Goal: Information Seeking & Learning: Check status

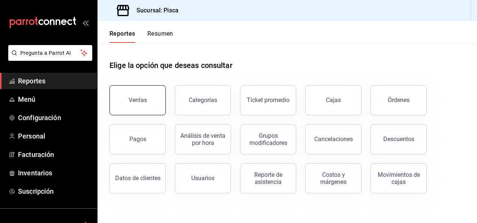
click at [140, 99] on div "Ventas" at bounding box center [138, 99] width 18 height 7
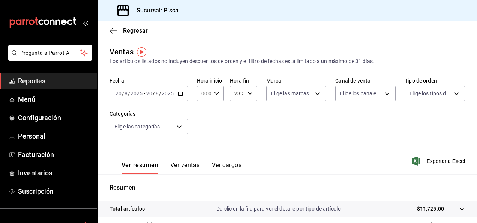
click at [179, 94] on icon "button" at bounding box center [180, 93] width 5 height 5
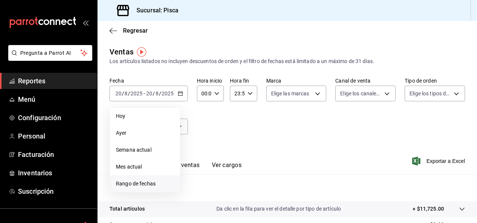
click at [136, 181] on span "Rango de fechas" at bounding box center [145, 184] width 58 height 8
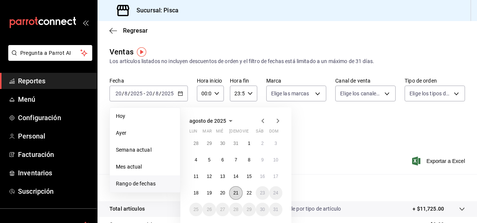
click at [231, 190] on button "21" at bounding box center [235, 192] width 13 height 13
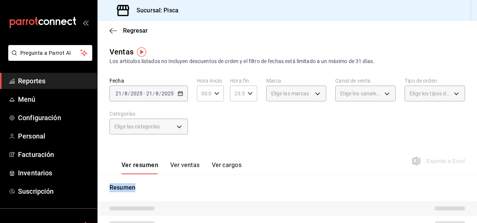
click at [231, 190] on p "Resumen" at bounding box center [286, 187] width 355 height 9
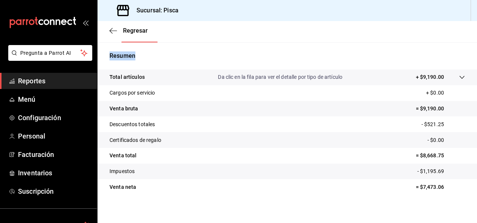
scroll to position [136, 0]
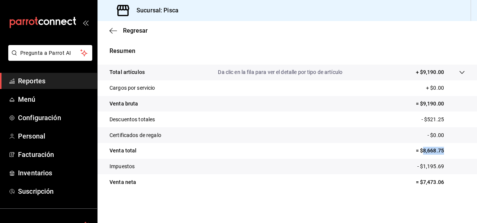
drag, startPoint x: 416, startPoint y: 149, endPoint x: 445, endPoint y: 151, distance: 29.4
click at [445, 151] on p "= $8,668.75" at bounding box center [440, 151] width 49 height 8
copy p "8,668.75"
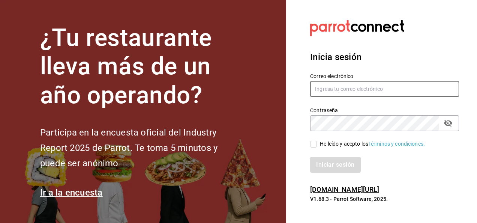
type input "[EMAIL_ADDRESS][PERSON_NAME][DOMAIN_NAME]"
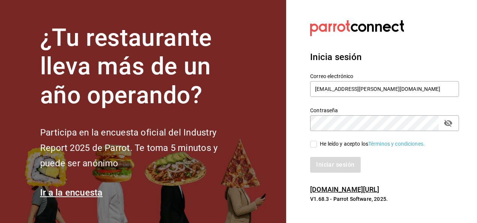
click at [313, 143] on input "He leído y acepto los Términos y condiciones." at bounding box center [313, 144] width 7 height 7
checkbox input "true"
click at [333, 162] on button "Iniciar sesión" at bounding box center [335, 165] width 51 height 16
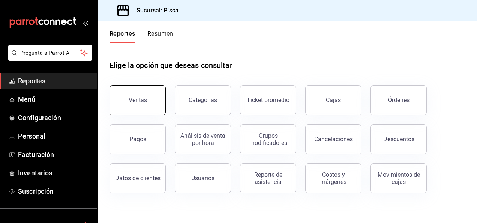
click at [144, 91] on button "Ventas" at bounding box center [137, 100] width 56 height 30
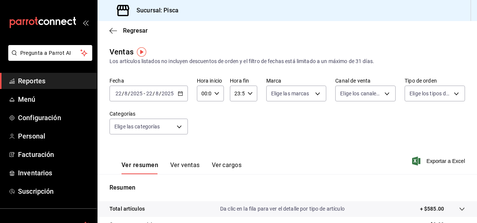
click at [184, 93] on div "[DATE] [DATE] - [DATE] [DATE]" at bounding box center [148, 93] width 78 height 16
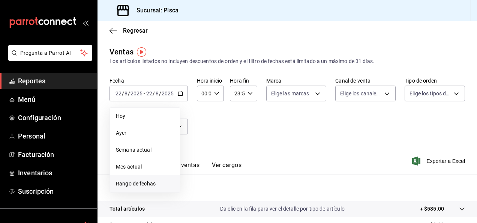
click at [143, 184] on span "Rango de fechas" at bounding box center [145, 184] width 58 height 8
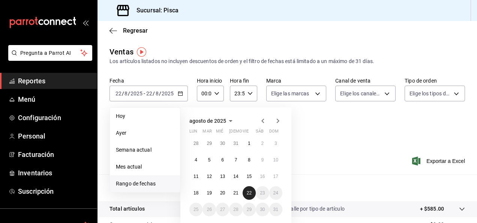
click at [246, 192] on button "22" at bounding box center [249, 192] width 13 height 13
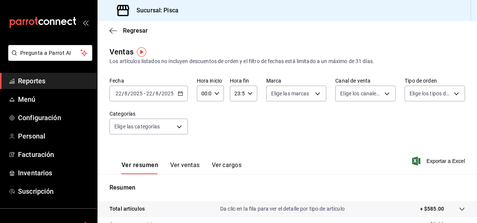
click at [181, 94] on icon "button" at bounding box center [180, 93] width 5 height 5
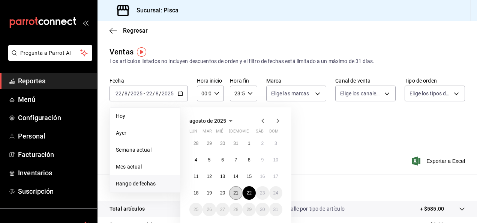
click at [236, 190] on abbr "21" at bounding box center [235, 192] width 5 height 5
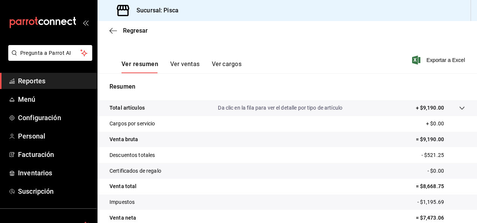
scroll to position [136, 0]
